Goal: Use online tool/utility: Utilize a website feature to perform a specific function

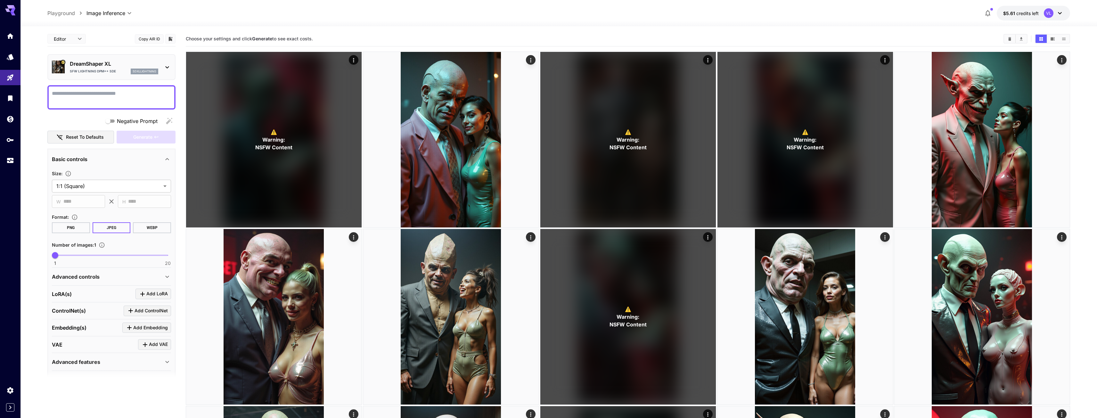
scroll to position [18, 0]
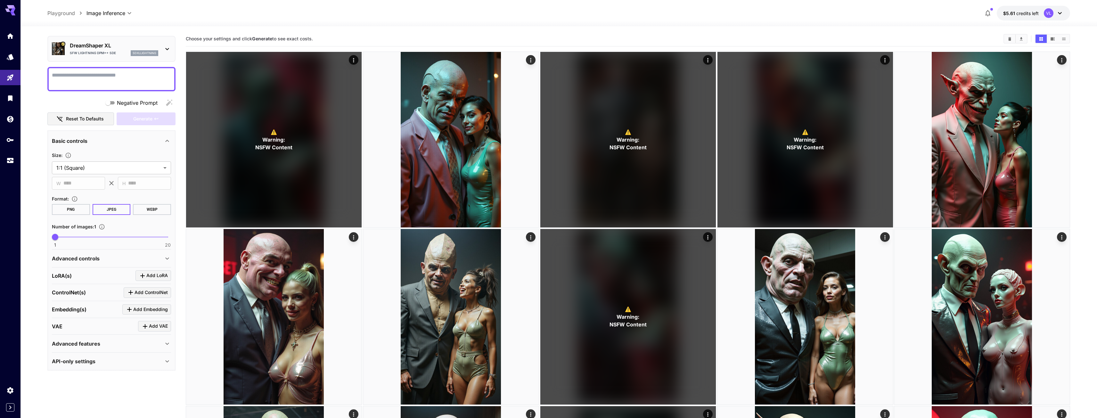
click at [71, 266] on div "Advanced controls" at bounding box center [111, 258] width 119 height 15
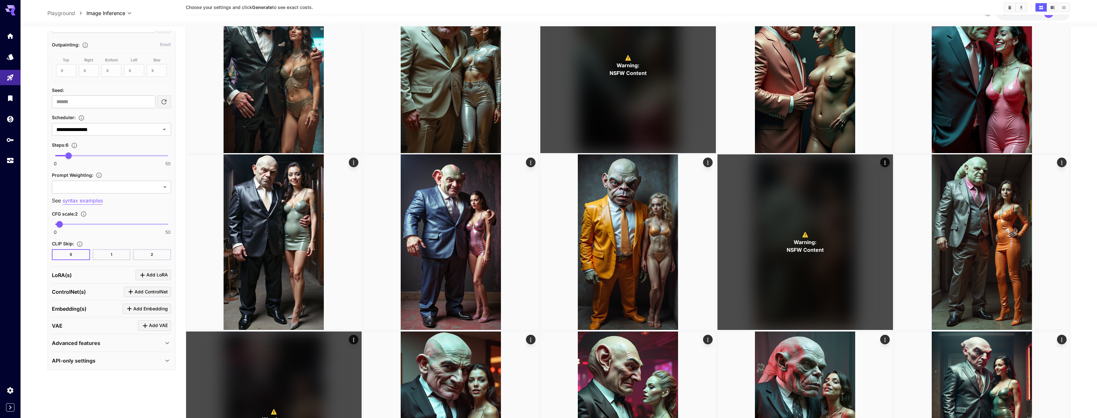
scroll to position [352, 0]
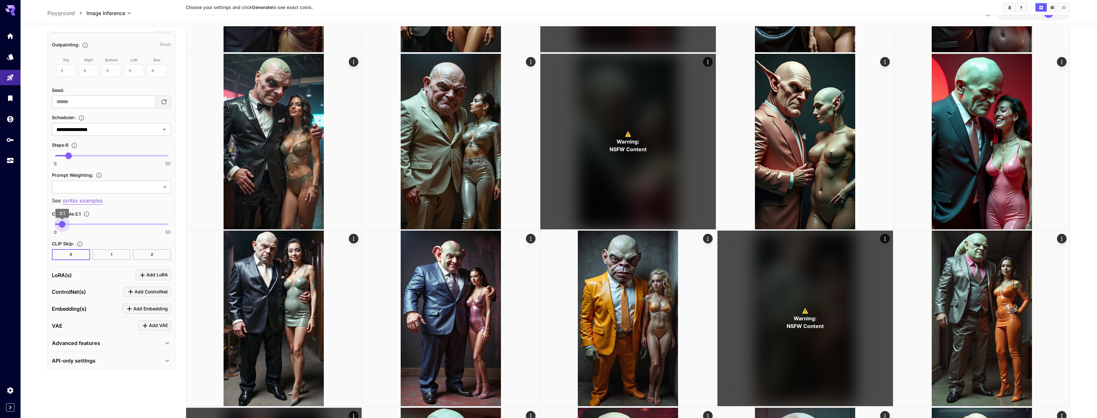
type input "***"
click at [62, 225] on span "3.1" at bounding box center [62, 224] width 6 height 6
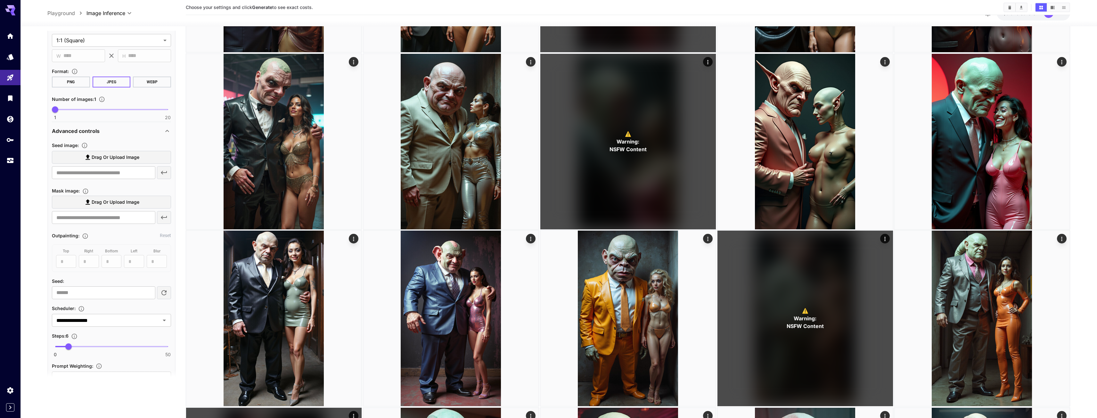
scroll to position [208, 0]
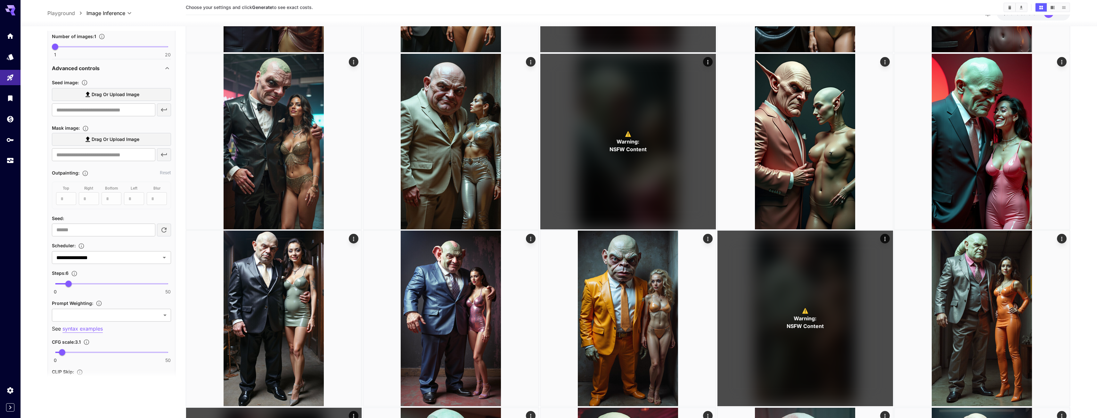
click at [95, 283] on span at bounding box center [111, 283] width 113 height 1
click at [113, 284] on span at bounding box center [111, 283] width 113 height 1
click at [131, 284] on span at bounding box center [111, 283] width 113 height 1
click at [124, 284] on span at bounding box center [93, 283] width 77 height 1
click at [117, 284] on span at bounding box center [90, 283] width 70 height 1
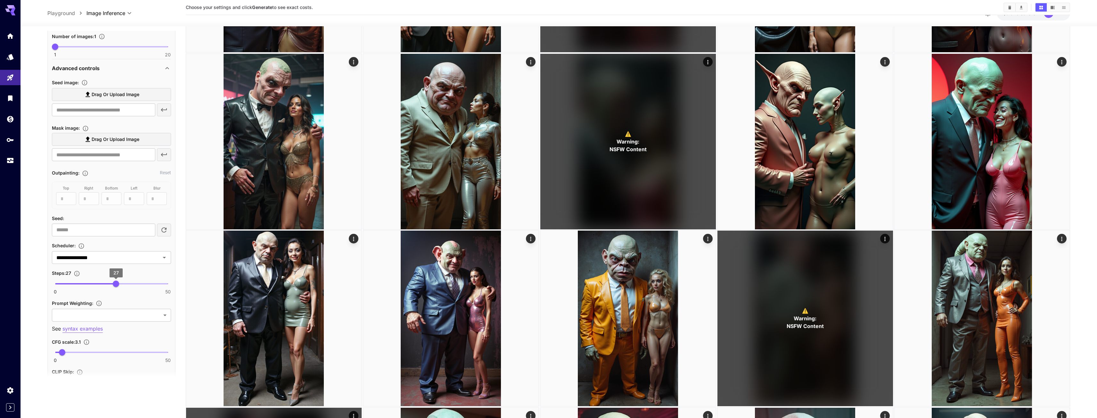
click at [113, 284] on span "27" at bounding box center [116, 284] width 6 height 6
type input "**"
drag, startPoint x: 113, startPoint y: 284, endPoint x: 120, endPoint y: 284, distance: 6.1
click at [120, 284] on span "29" at bounding box center [120, 284] width 6 height 6
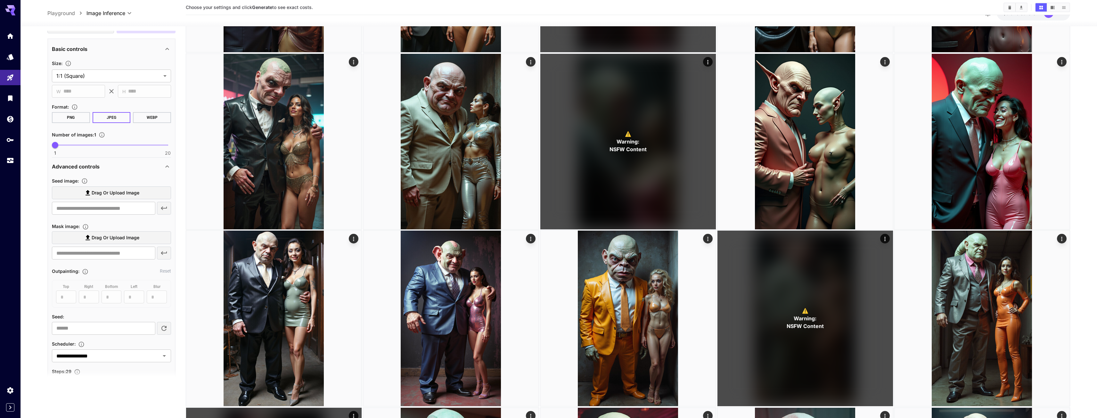
scroll to position [16, 0]
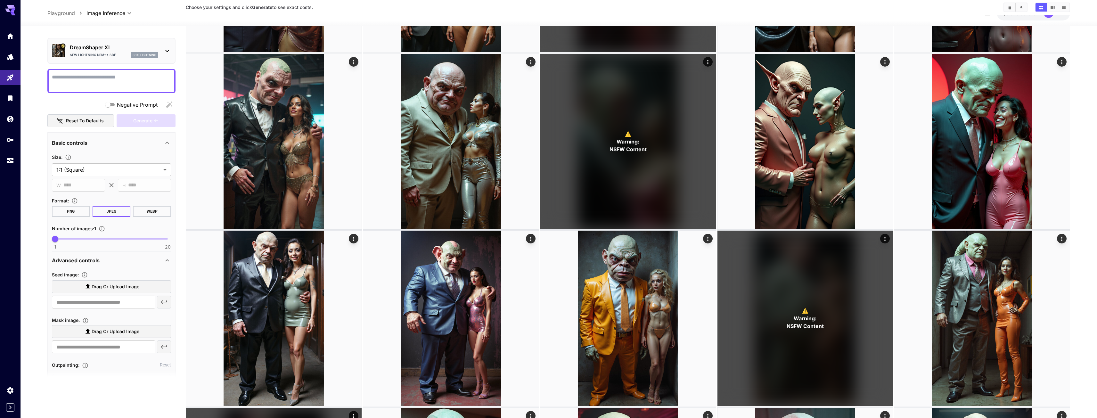
click at [71, 241] on span "1 20 1" at bounding box center [111, 239] width 113 height 10
type input "*"
drag, startPoint x: 71, startPoint y: 241, endPoint x: 79, endPoint y: 241, distance: 7.4
click at [79, 241] on span "5" at bounding box center [79, 239] width 6 height 6
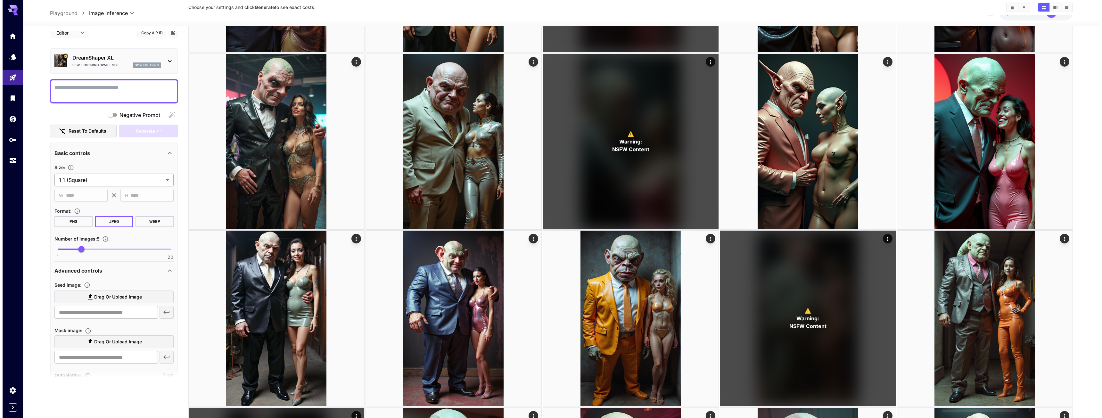
scroll to position [0, 0]
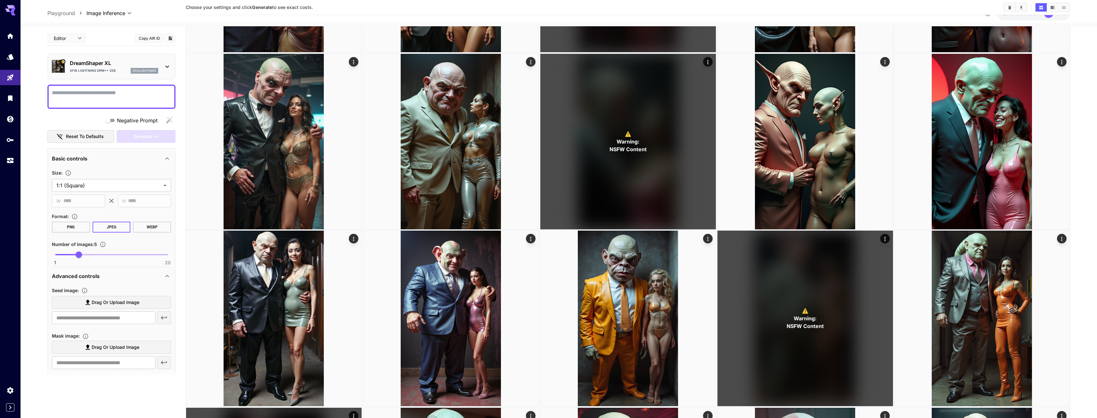
click at [107, 97] on textarea "Negative Prompt" at bounding box center [111, 96] width 119 height 15
click at [117, 67] on div "DreamShaper XL SFW Lightning DPM++ SDE sdxllightning" at bounding box center [114, 66] width 88 height 14
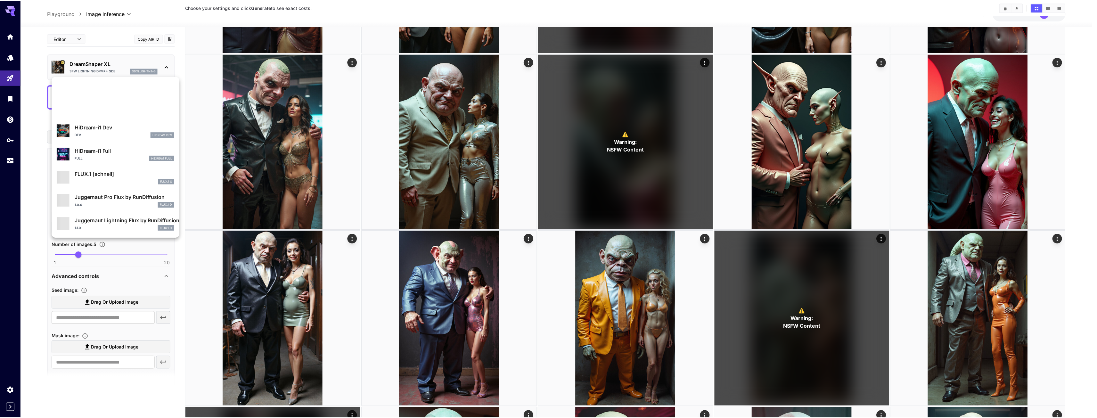
scroll to position [518, 0]
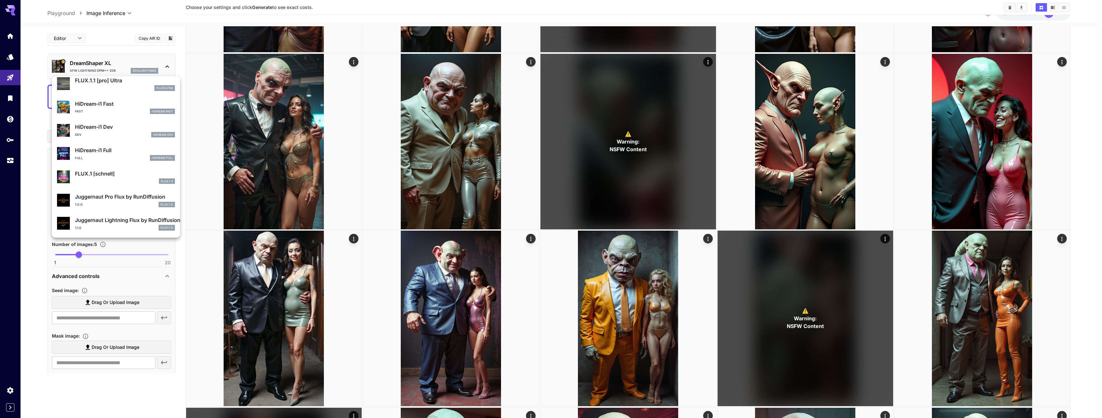
click at [118, 207] on div "1.0.0 FLUX.1 D" at bounding box center [125, 205] width 100 height 6
type input "**"
type input "*"
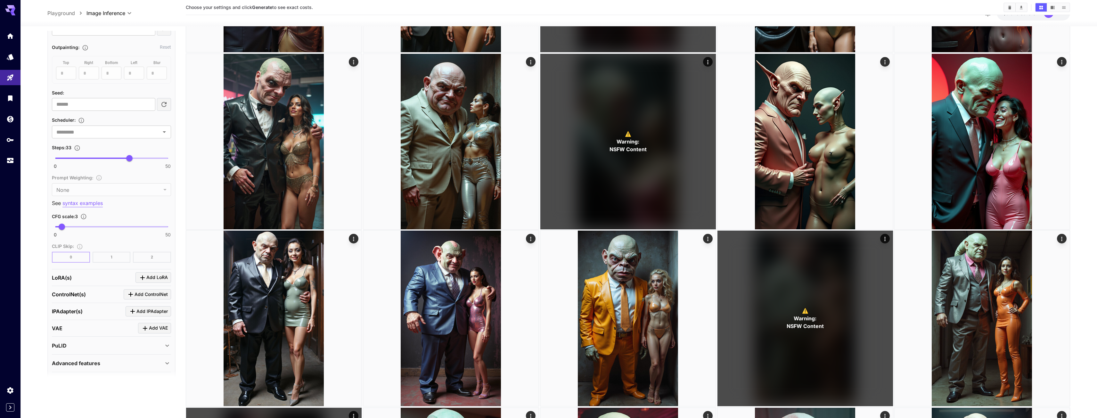
scroll to position [362, 0]
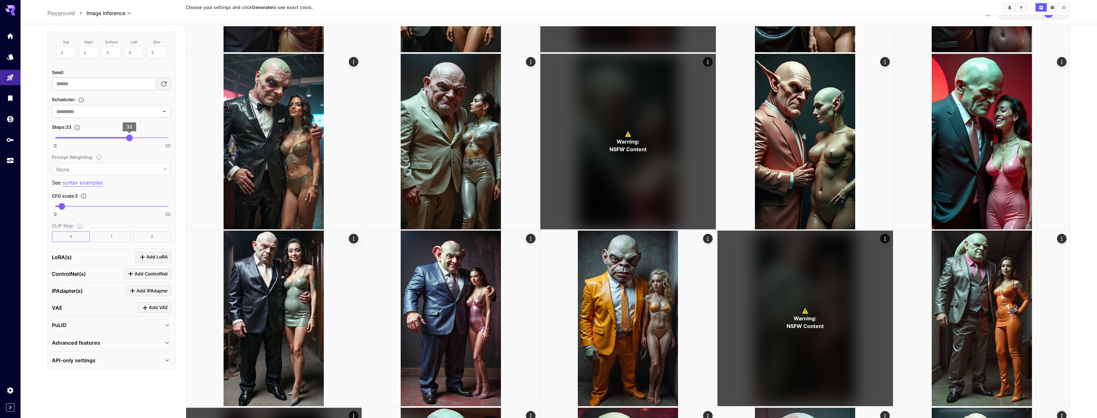
type input "**"
click at [127, 138] on span "32" at bounding box center [127, 138] width 6 height 6
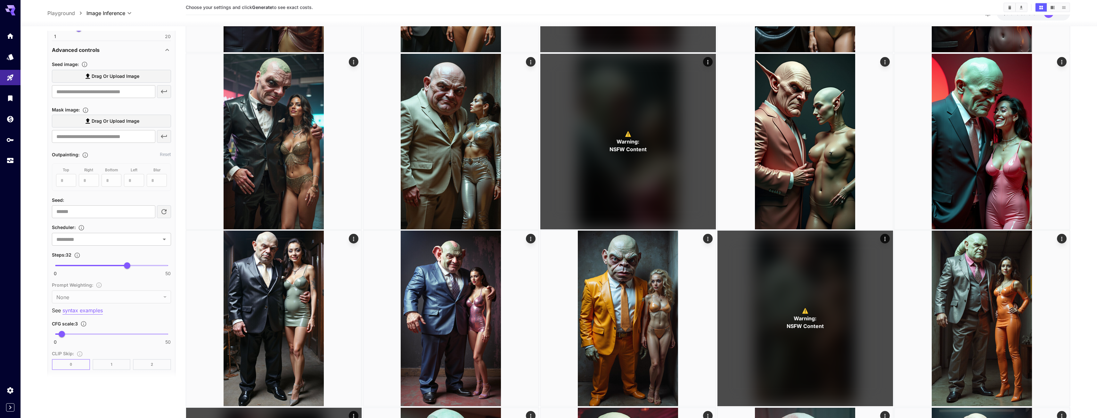
scroll to position [234, 0]
click at [137, 244] on input "text" at bounding box center [102, 239] width 96 height 9
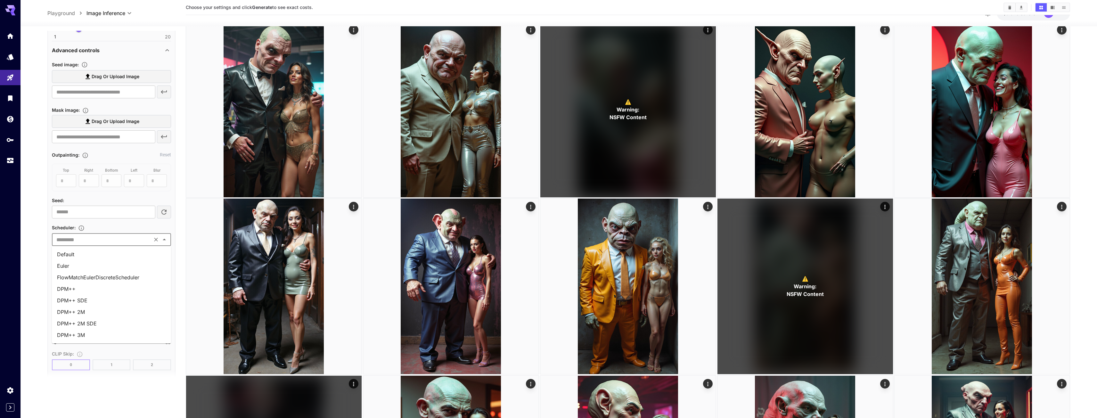
click at [112, 278] on li "FlowMatchEulerDiscreteScheduler" at bounding box center [111, 278] width 119 height 12
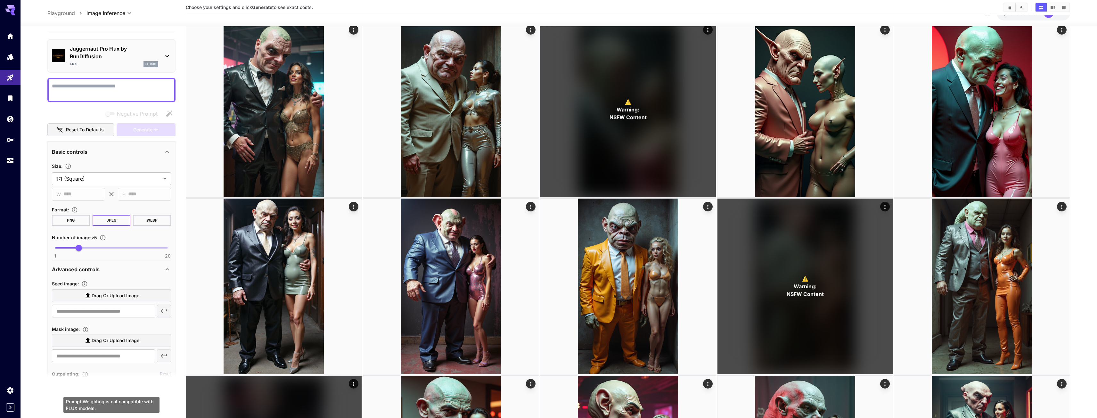
scroll to position [0, 0]
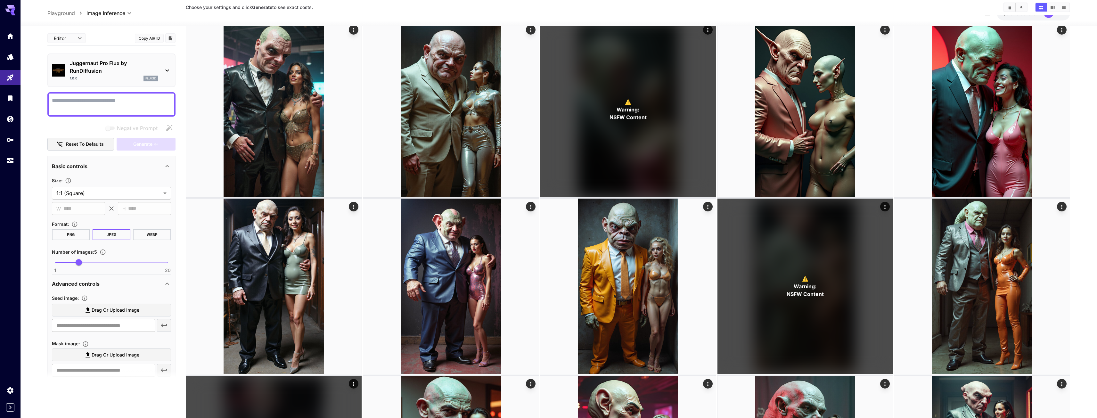
click at [104, 107] on textarea "Negative Prompt" at bounding box center [111, 104] width 119 height 15
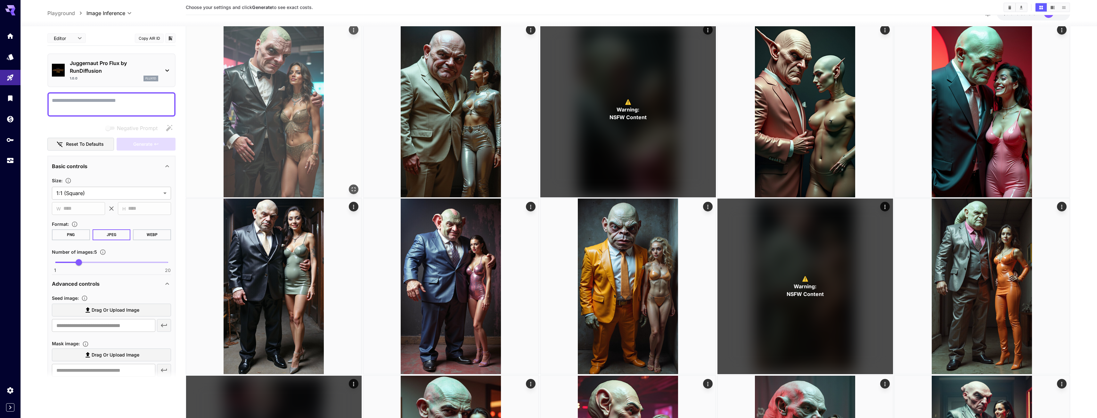
paste textarea "**********"
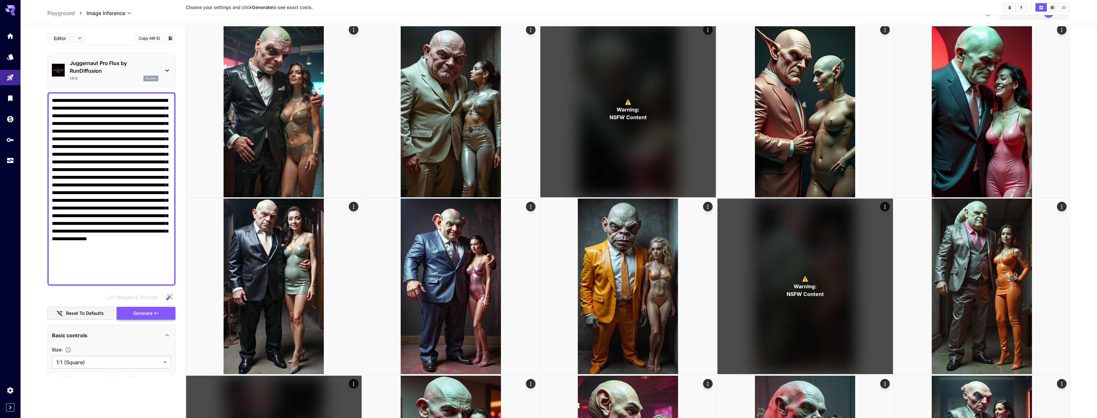
type textarea "**********"
click at [152, 314] on span "Generate" at bounding box center [142, 314] width 19 height 8
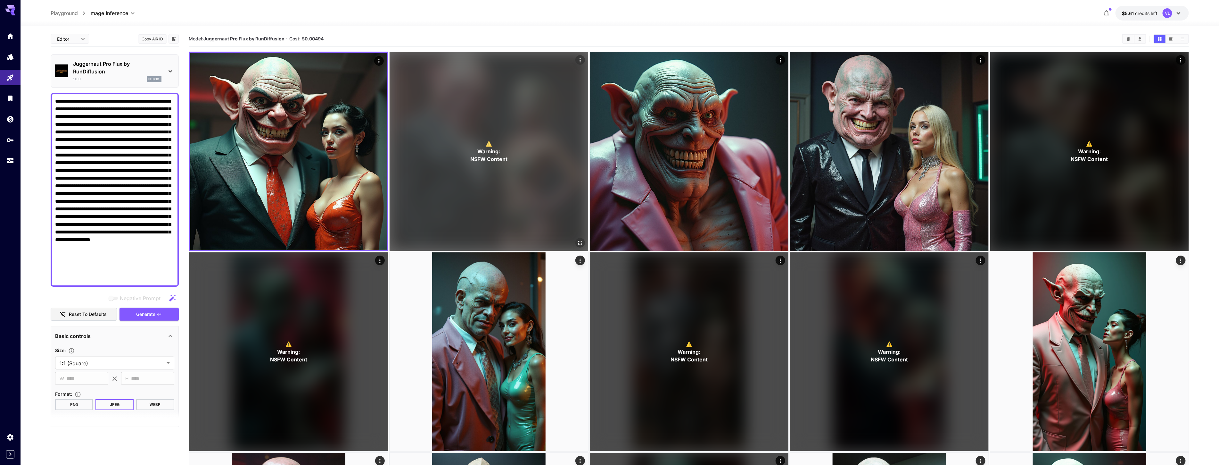
click at [580, 241] on icon "Open in fullscreen" at bounding box center [580, 242] width 6 height 6
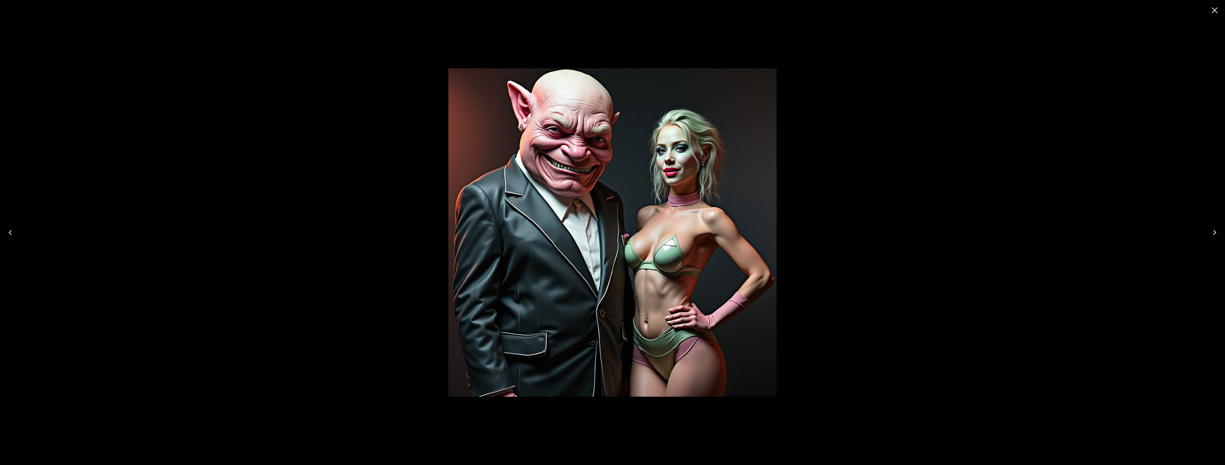
click at [1097, 11] on icon "Close" at bounding box center [1214, 10] width 10 height 10
